Goal: Information Seeking & Learning: Learn about a topic

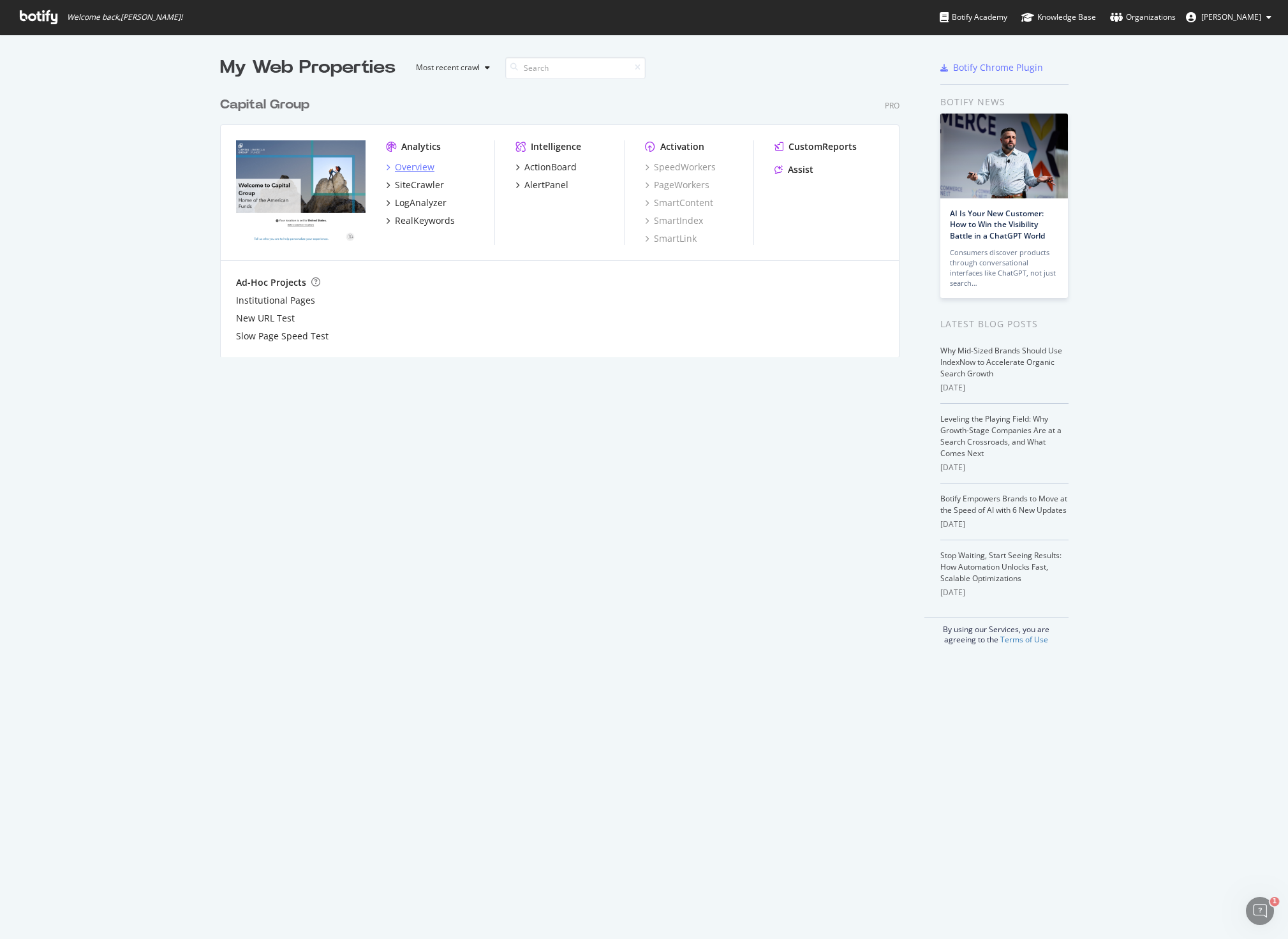
click at [399, 166] on div "Overview" at bounding box center [415, 167] width 39 height 13
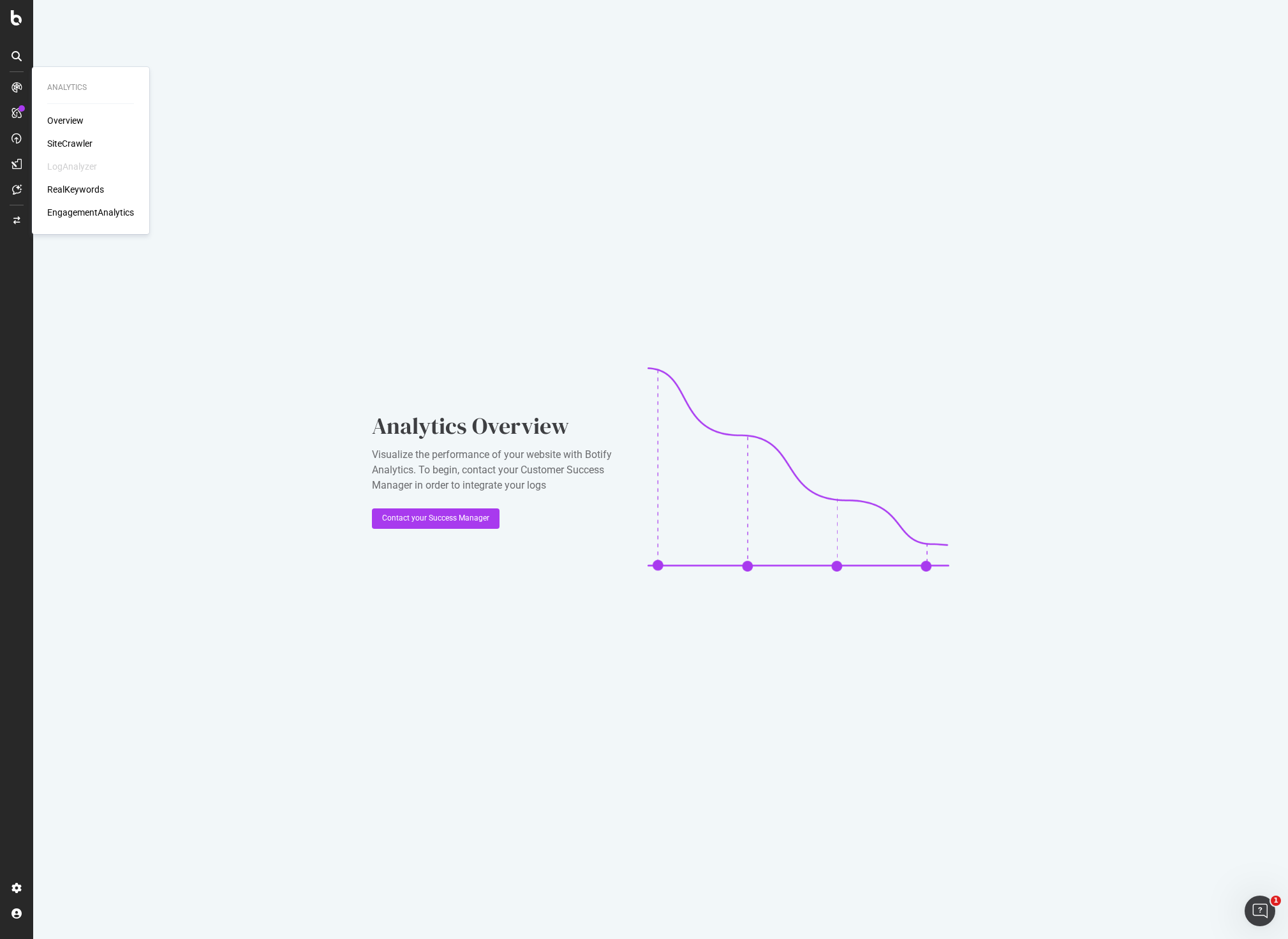
click at [68, 122] on div "Overview" at bounding box center [66, 120] width 37 height 13
click at [65, 151] on div "Overview SiteCrawler LogAnalyzer RealKeywords EngagementAnalytics" at bounding box center [91, 166] width 87 height 105
click at [74, 140] on div "SiteCrawler" at bounding box center [70, 143] width 45 height 13
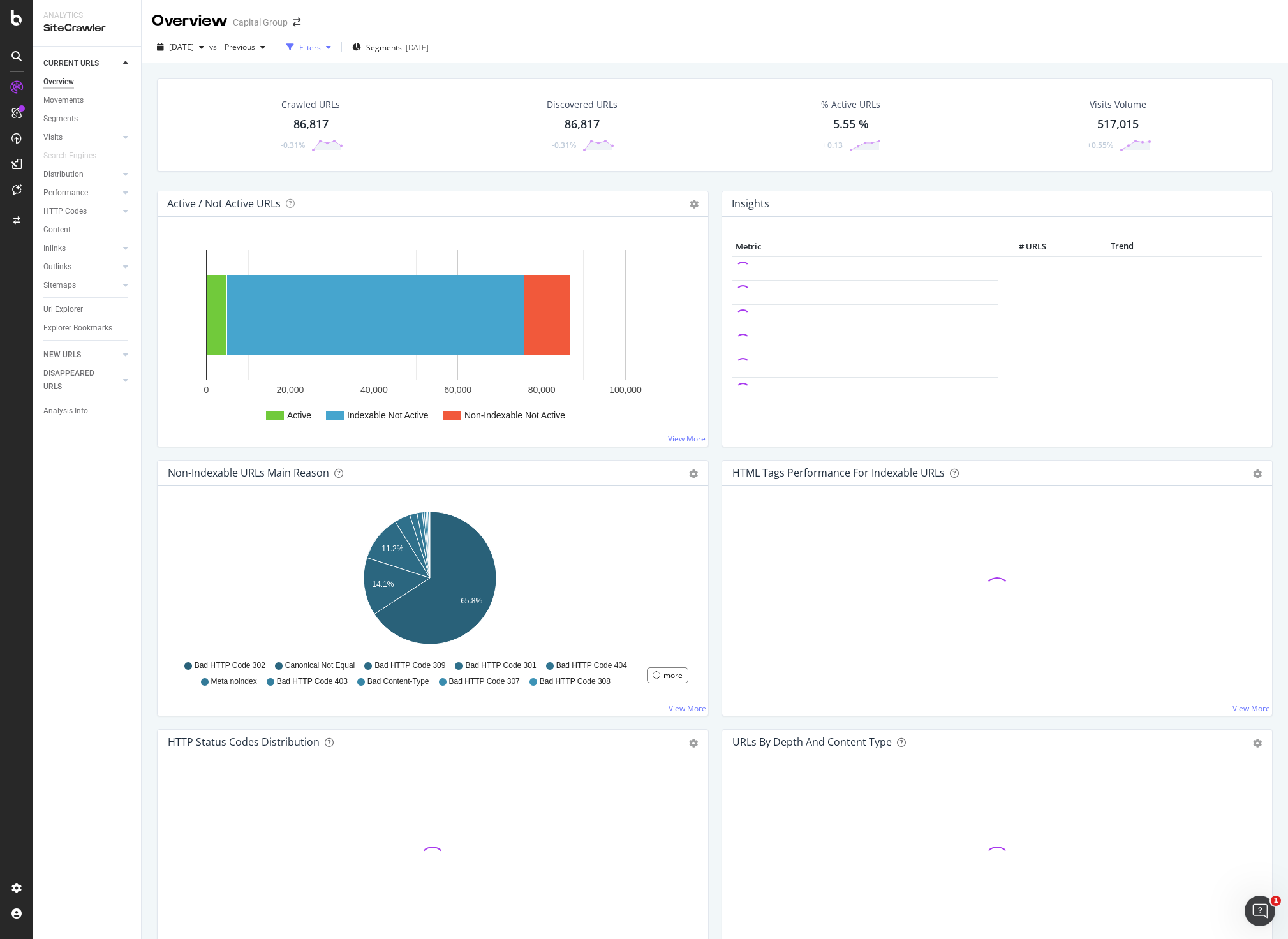
click at [336, 45] on div "button" at bounding box center [328, 47] width 16 height 7
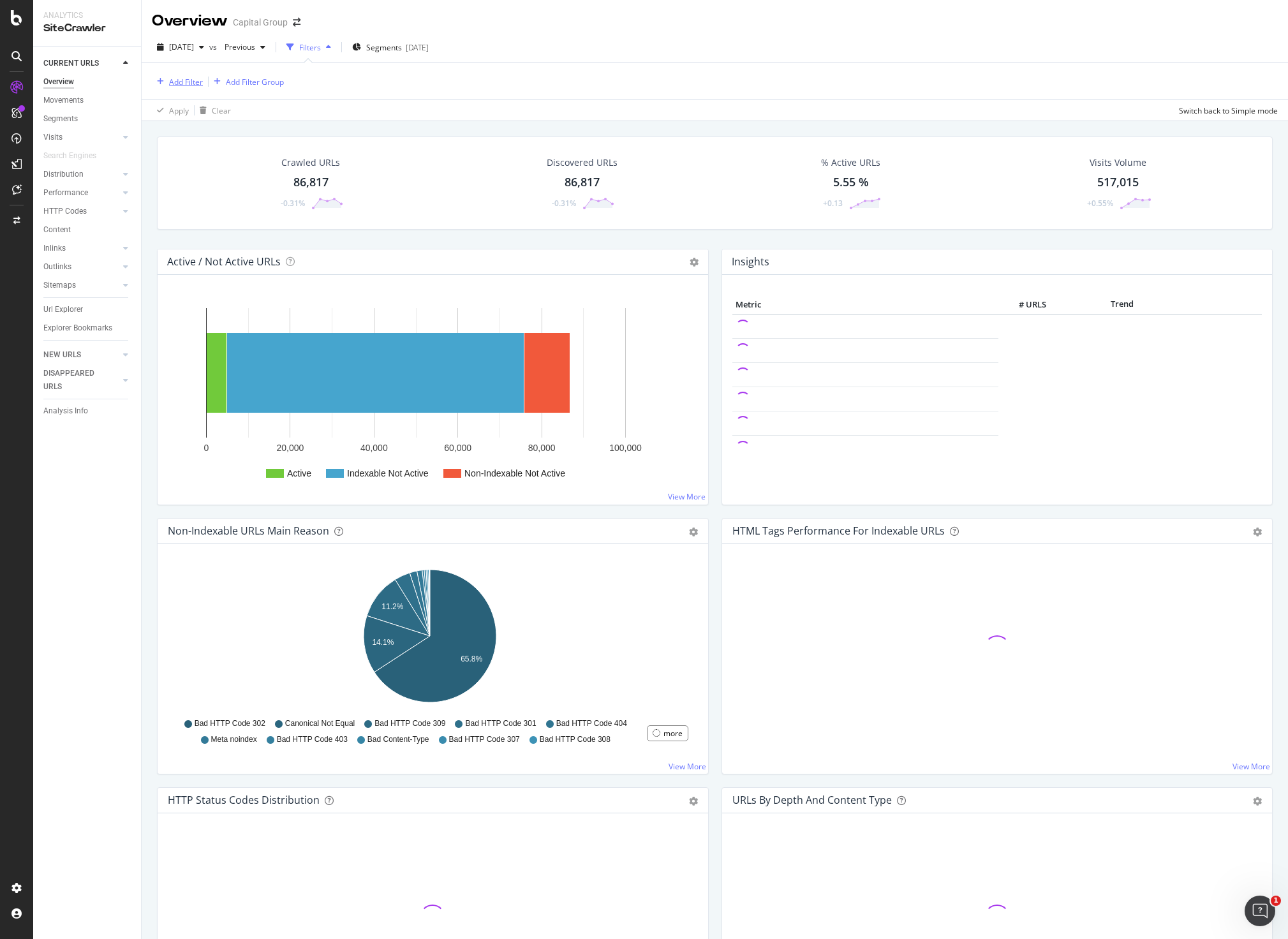
click at [193, 85] on div "Add Filter" at bounding box center [186, 82] width 34 height 11
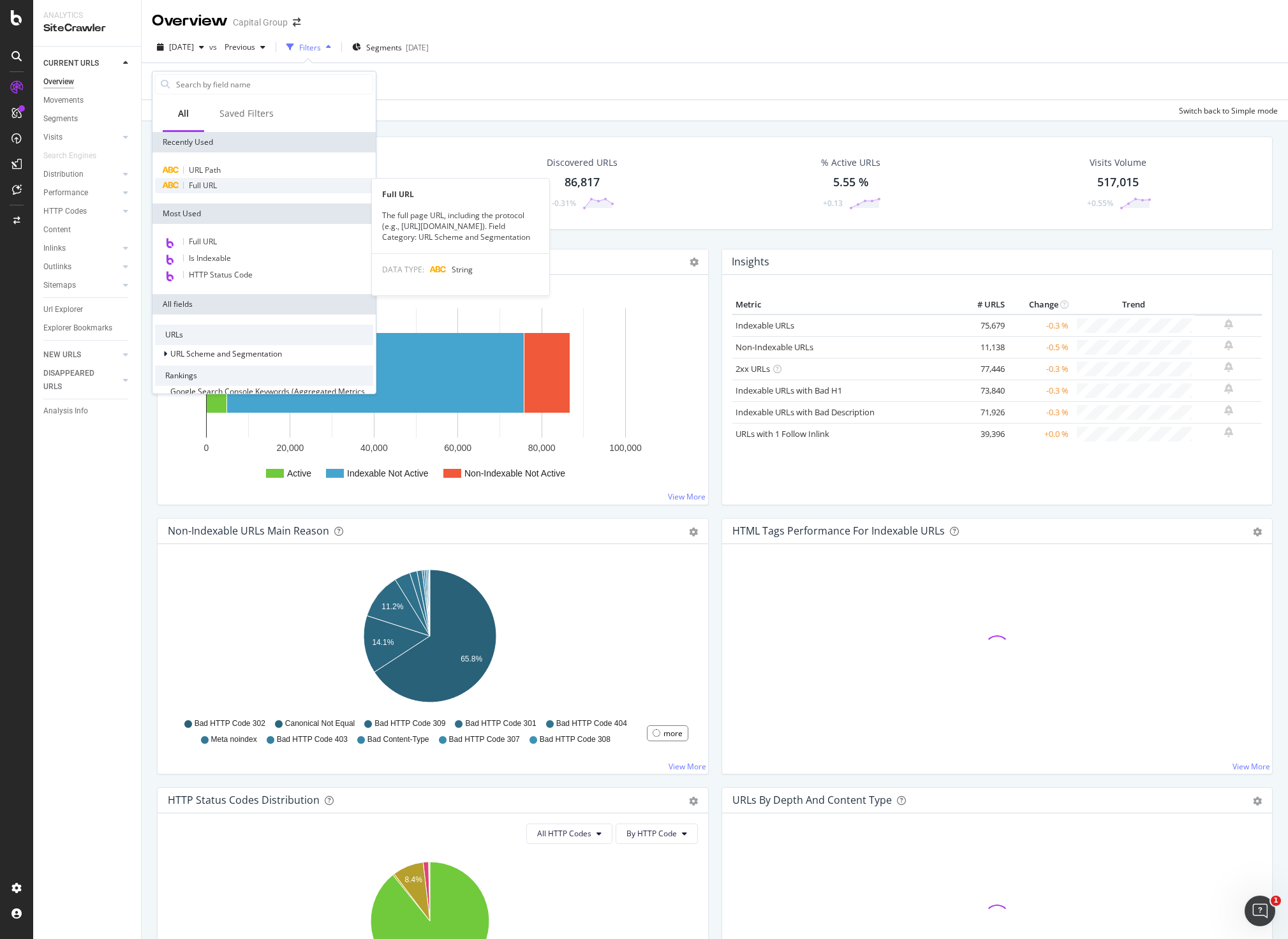
click at [199, 183] on span "Full URL" at bounding box center [202, 185] width 28 height 11
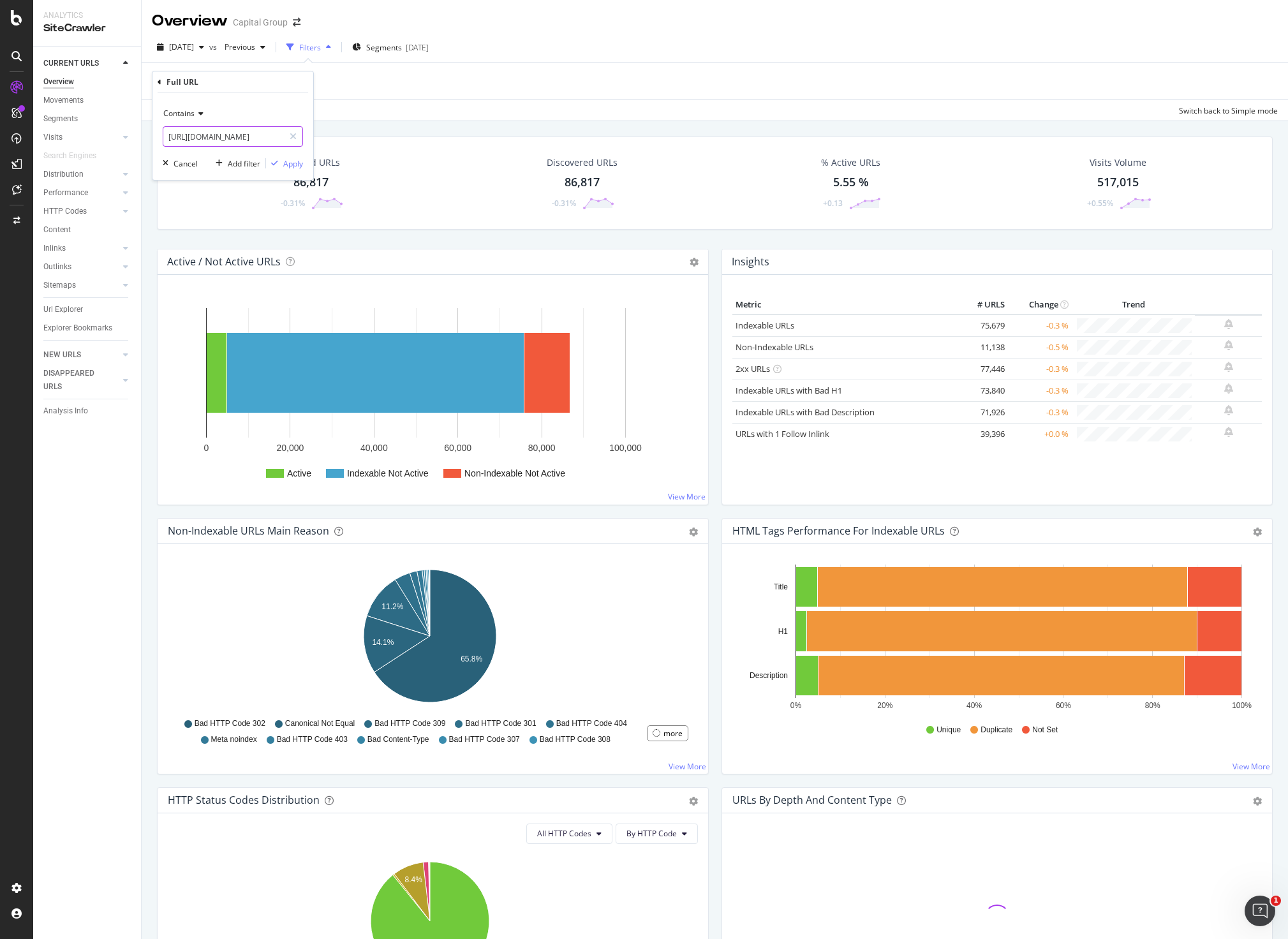
click at [250, 133] on input "[URL][DOMAIN_NAME]" at bounding box center [223, 137] width 120 height 20
paste input "interval-funds/details/cpp-f2"
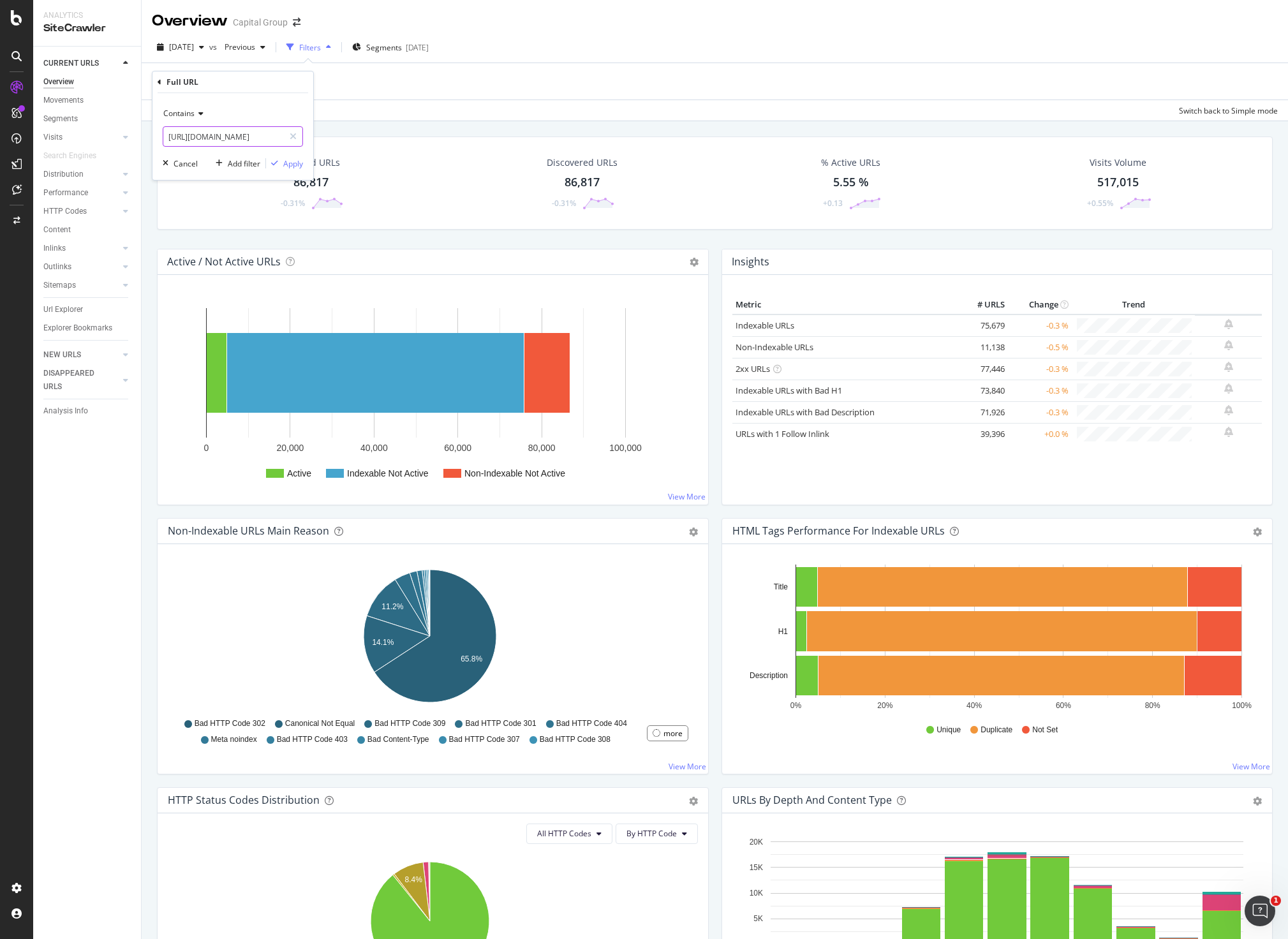
scroll to position [0, 176]
type input "[URL][DOMAIN_NAME]"
click at [292, 164] on div "Apply" at bounding box center [293, 164] width 20 height 11
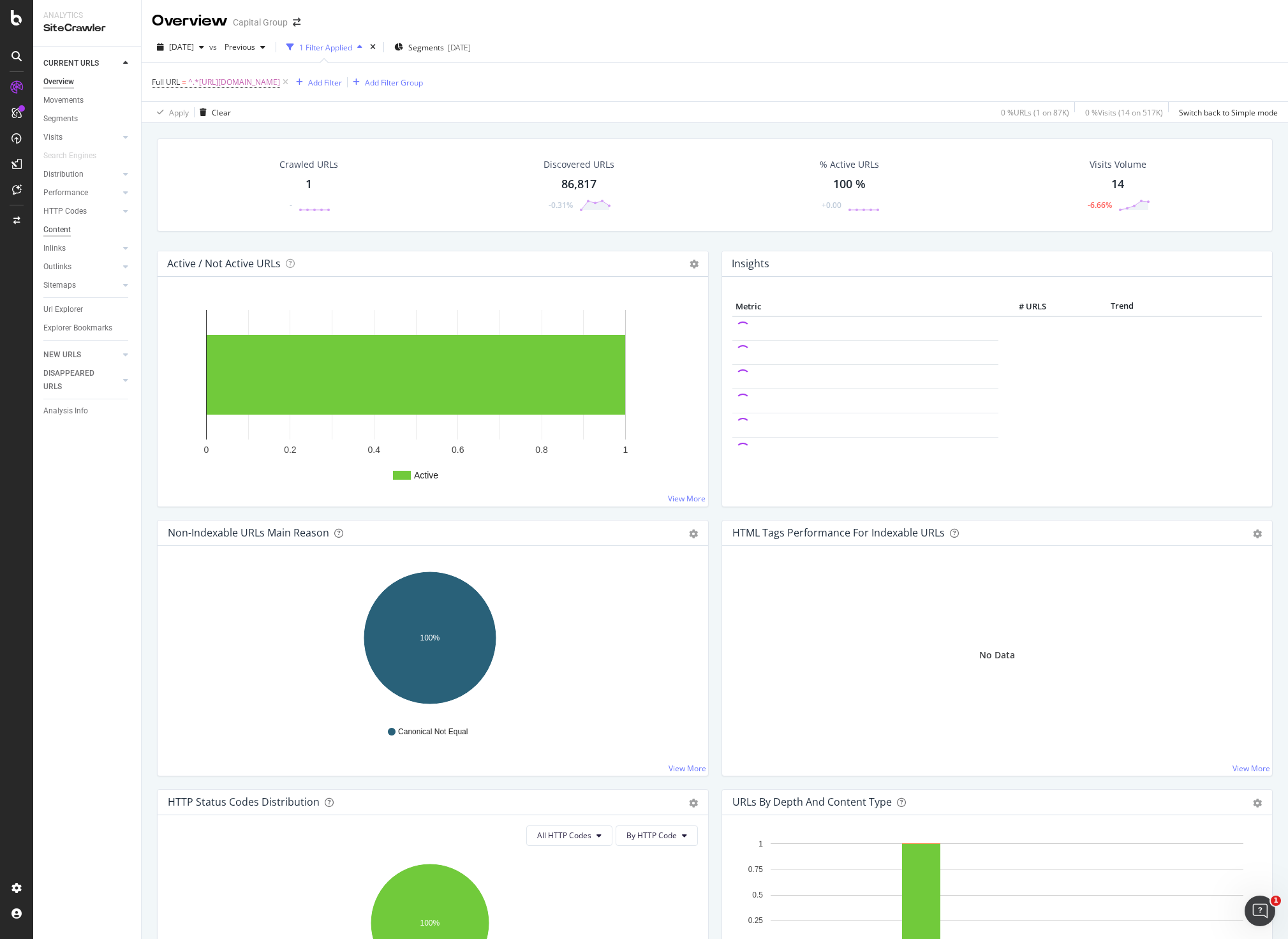
click at [56, 228] on div "Content" at bounding box center [57, 230] width 28 height 14
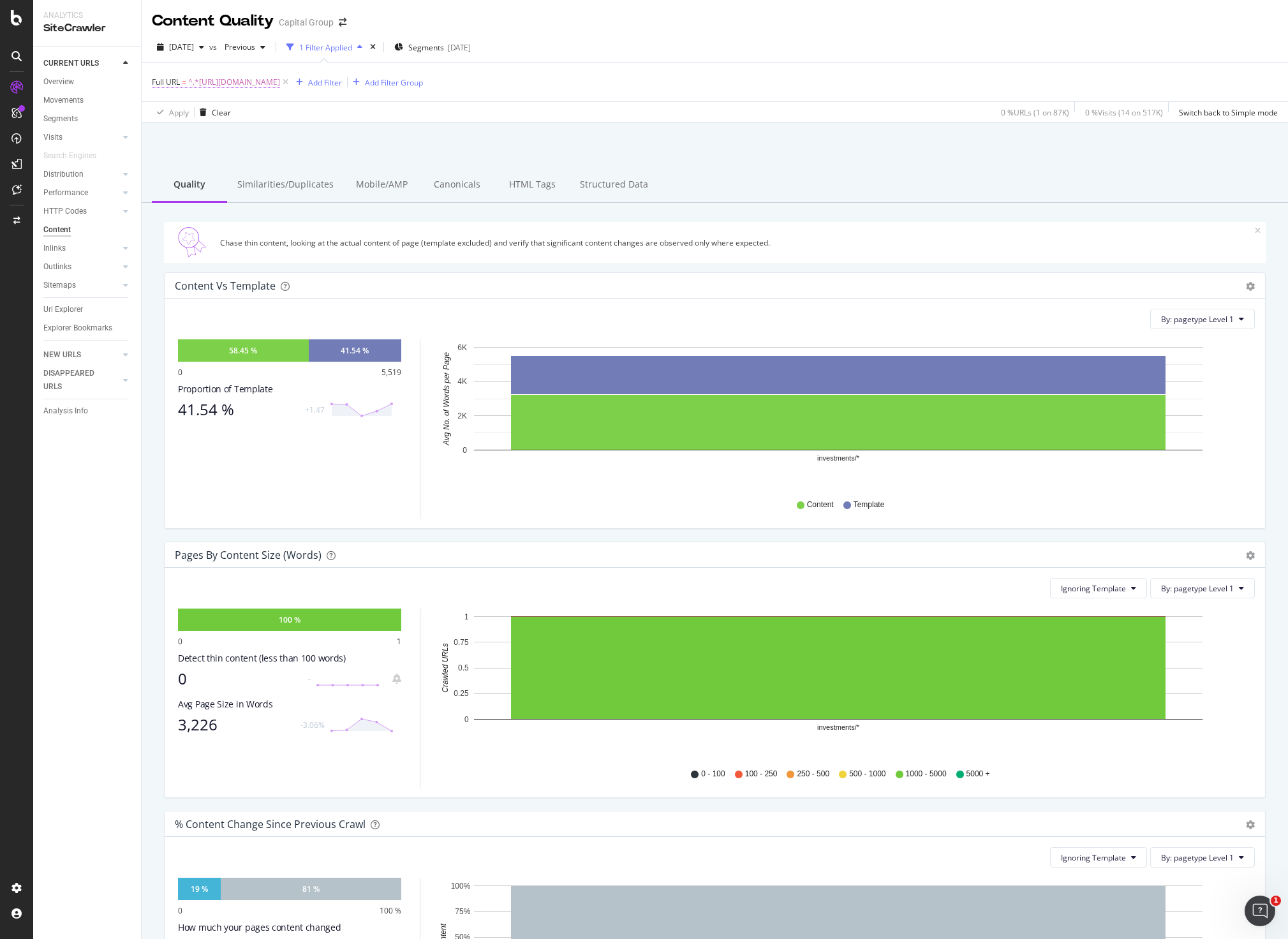
click at [280, 87] on span "^.*[URL][DOMAIN_NAME]" at bounding box center [234, 82] width 92 height 18
click at [202, 139] on input "[URL][DOMAIN_NAME]" at bounding box center [223, 135] width 120 height 20
